Goal: Task Accomplishment & Management: Manage account settings

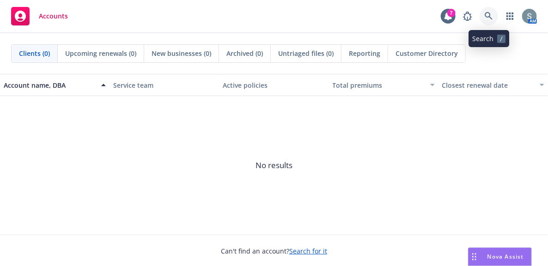
click at [488, 16] on icon at bounding box center [489, 16] width 8 height 8
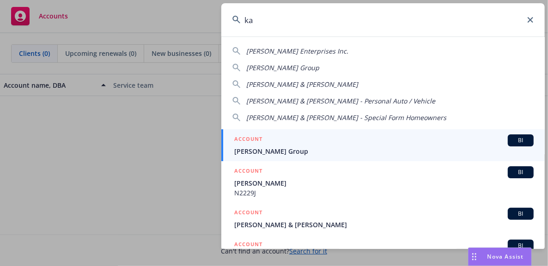
type input "k"
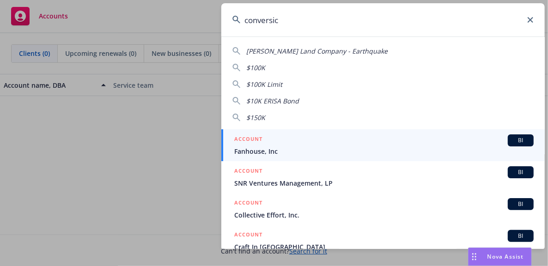
type input "conversica"
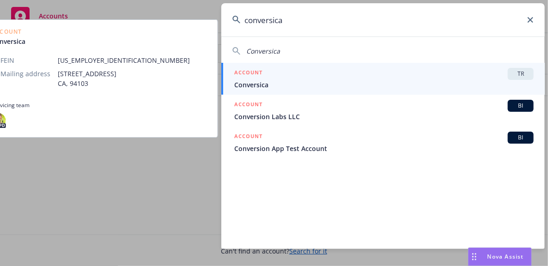
click at [412, 68] on div "ACCOUNT TR" at bounding box center [383, 74] width 299 height 12
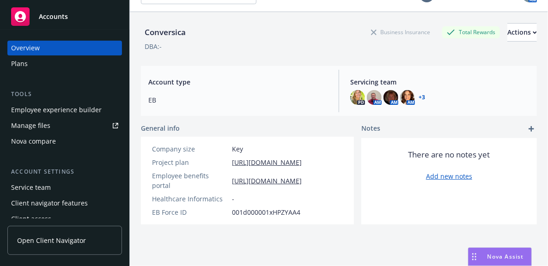
scroll to position [33, 0]
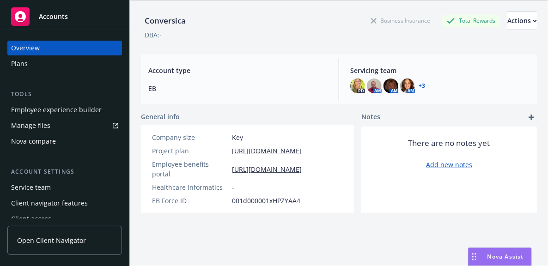
click at [70, 131] on link "Manage files" at bounding box center [64, 125] width 115 height 15
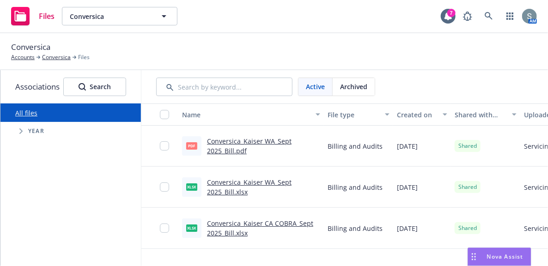
click at [260, 140] on link "Conversica_Kaiser WA_Sept 2025_Bill.pdf" at bounding box center [249, 146] width 85 height 18
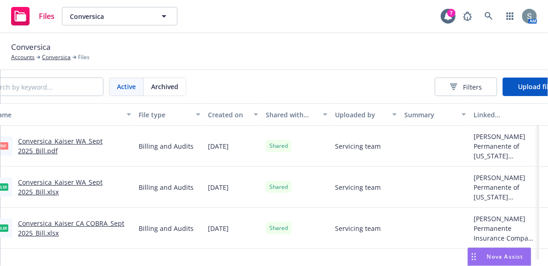
scroll to position [0, 233]
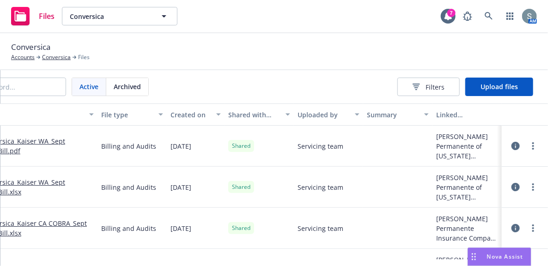
click at [511, 146] on icon at bounding box center [515, 146] width 8 height 8
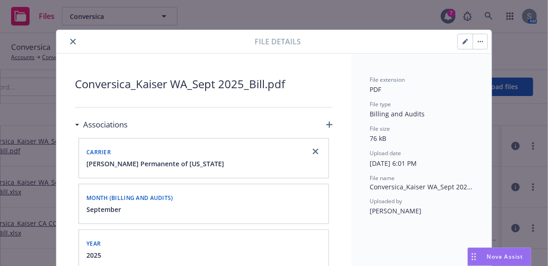
click at [70, 41] on icon "close" at bounding box center [73, 42] width 6 height 6
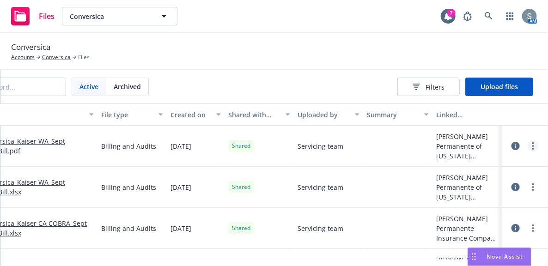
click at [532, 145] on circle "more" at bounding box center [533, 146] width 2 height 2
click at [512, 84] on span "Upload files" at bounding box center [498, 86] width 37 height 9
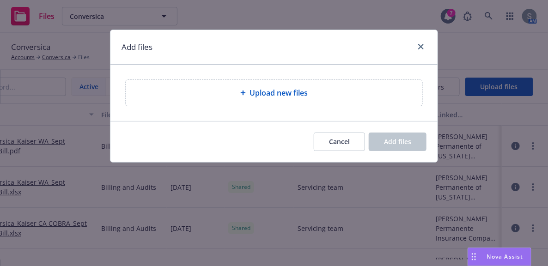
click at [280, 99] on div "Upload new files" at bounding box center [274, 93] width 297 height 26
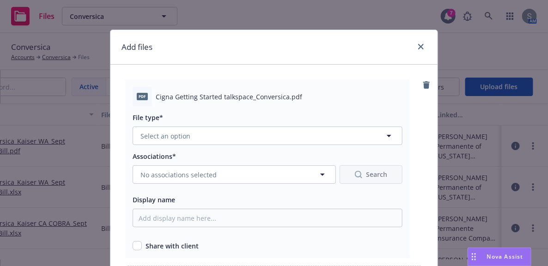
click at [297, 91] on div "pdf Cigna Getting Started talkspace_Conversica.pdf" at bounding box center [268, 96] width 270 height 19
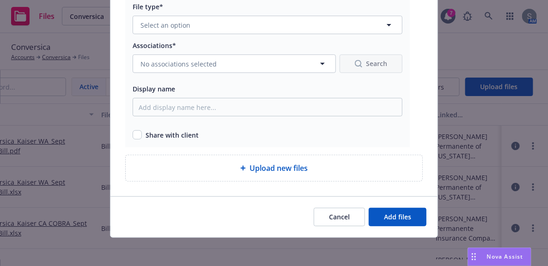
scroll to position [65, 0]
